Goal: Task Accomplishment & Management: Use online tool/utility

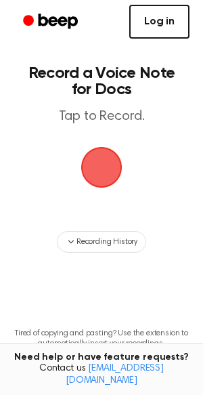
click at [173, 18] on link "Log in" at bounding box center [159, 22] width 60 height 34
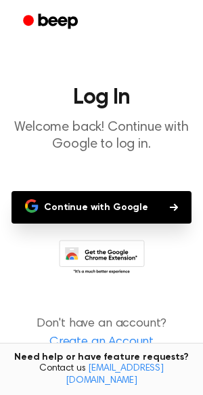
click at [153, 206] on button "Continue with Google" at bounding box center [102, 207] width 180 height 32
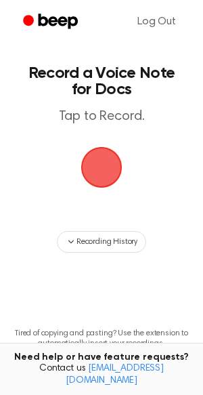
click at [114, 167] on span "button" at bounding box center [101, 167] width 57 height 57
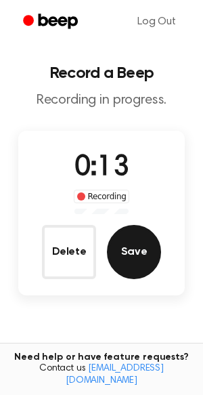
click at [148, 260] on button "Save" at bounding box center [134, 252] width 54 height 54
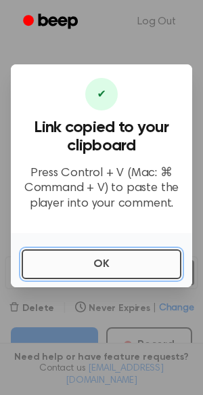
click at [141, 253] on button "OK" at bounding box center [102, 264] width 160 height 30
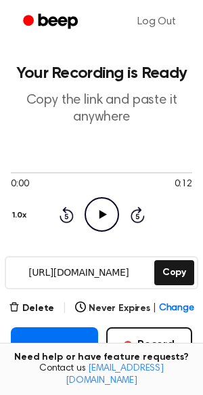
click at [160, 258] on div "[URL][DOMAIN_NAME] Copy" at bounding box center [102, 272] width 194 height 33
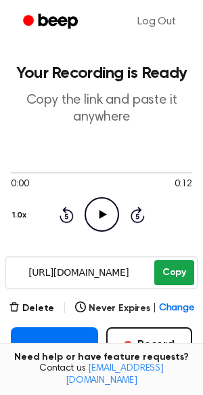
click at [165, 261] on button "Copy" at bounding box center [174, 272] width 40 height 25
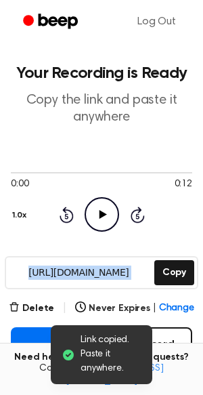
drag, startPoint x: 164, startPoint y: 258, endPoint x: 43, endPoint y: 78, distance: 217.0
click at [62, 102] on main "Link copied. Paste it anywhere. Your Recording is Ready Copy the link and paste…" at bounding box center [101, 310] width 203 height 620
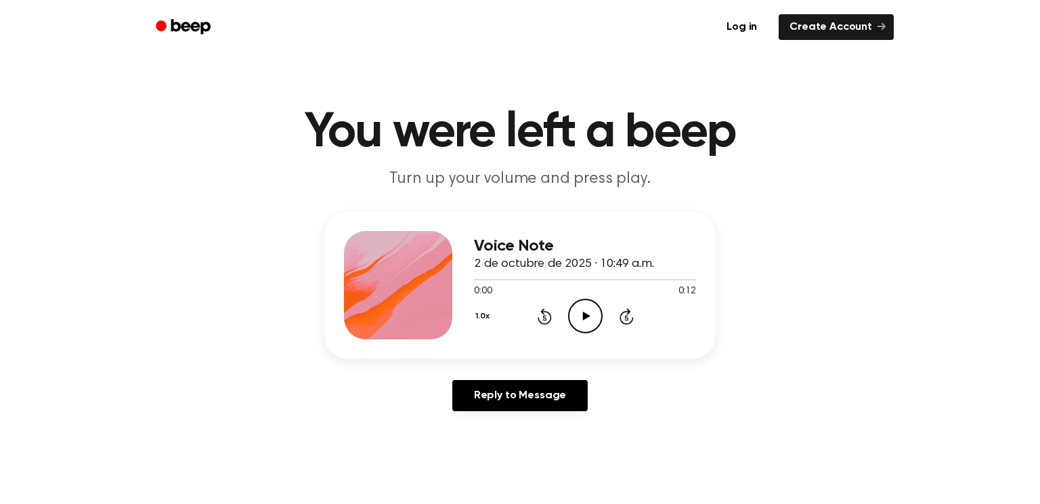
click at [594, 312] on icon "Play Audio" at bounding box center [585, 316] width 35 height 35
click at [594, 321] on icon "Pause Audio" at bounding box center [585, 316] width 35 height 35
drag, startPoint x: 852, startPoint y: 102, endPoint x: 724, endPoint y: 95, distance: 127.4
click at [836, 100] on main "You were left a beep Turn up your volume and press play. Voice Note 2 de octubr…" at bounding box center [520, 417] width 1040 height 835
